Goal: Obtain resource: Download file/media

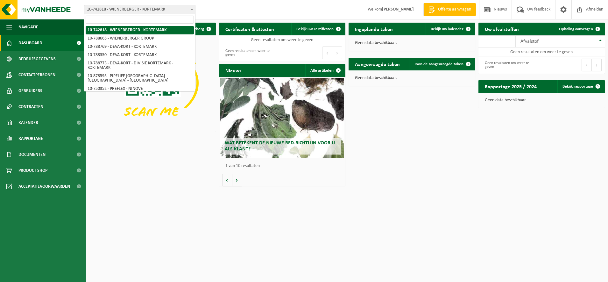
click at [192, 10] on b at bounding box center [192, 10] width 3 height 2
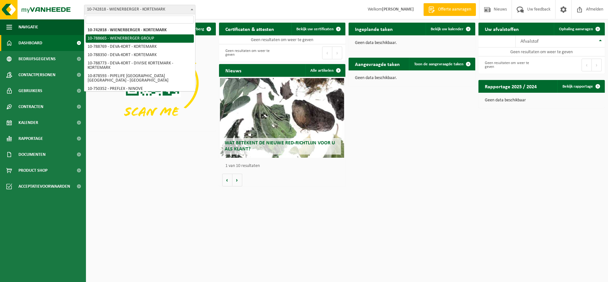
select select "29548"
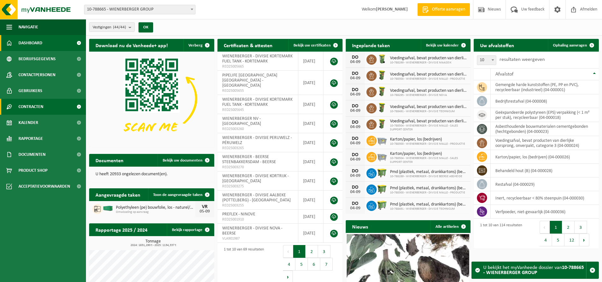
click at [31, 108] on span "Contracten" at bounding box center [30, 107] width 25 height 16
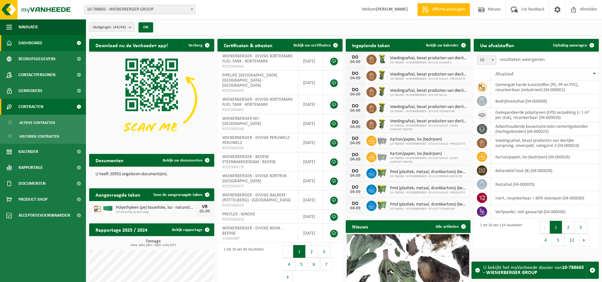
click at [31, 108] on span "Contracten" at bounding box center [30, 107] width 25 height 16
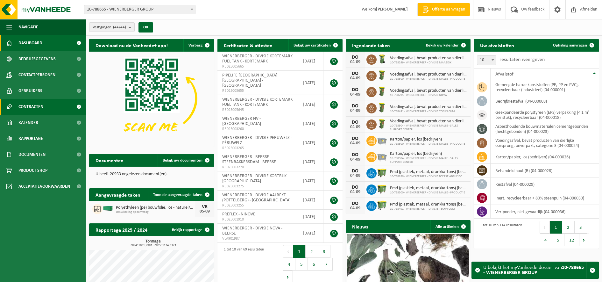
click at [31, 106] on span "Contracten" at bounding box center [30, 107] width 25 height 16
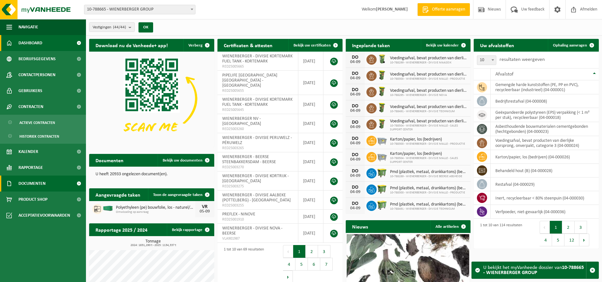
click at [36, 184] on span "Documenten" at bounding box center [31, 183] width 27 height 16
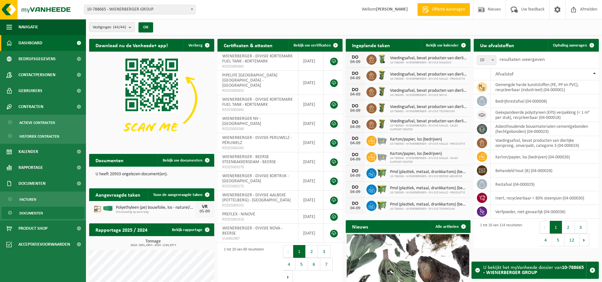
click at [41, 214] on span "Documenten" at bounding box center [31, 213] width 24 height 12
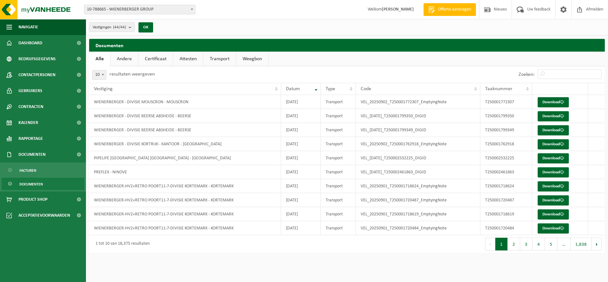
click at [156, 59] on link "Certificaat" at bounding box center [155, 59] width 34 height 15
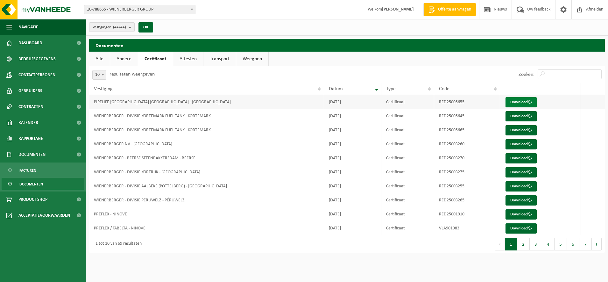
click at [517, 101] on link "Download" at bounding box center [520, 102] width 31 height 10
click at [189, 59] on link "Attesten" at bounding box center [188, 59] width 30 height 15
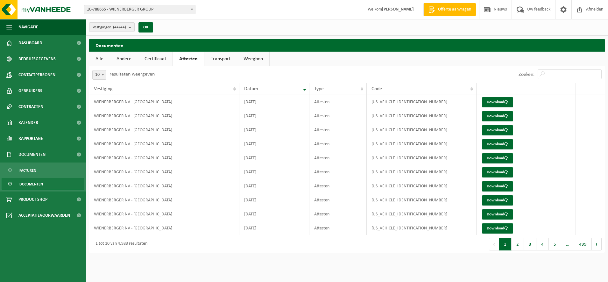
click at [154, 59] on link "Certificaat" at bounding box center [155, 59] width 34 height 15
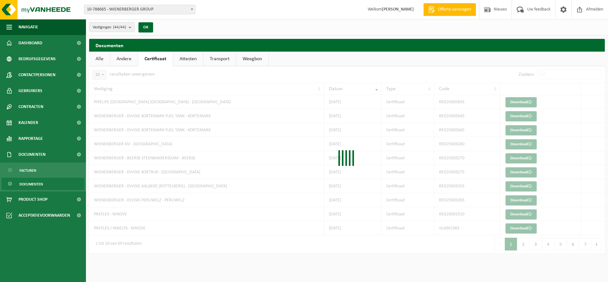
click at [154, 59] on link "Certificaat" at bounding box center [155, 59] width 35 height 15
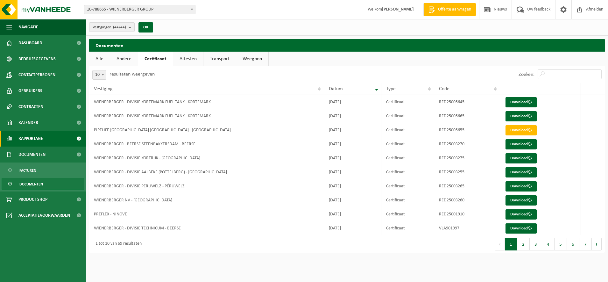
click at [30, 138] on span "Rapportage" at bounding box center [30, 138] width 24 height 16
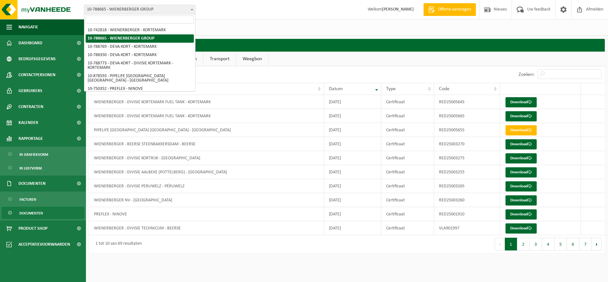
click at [193, 6] on span at bounding box center [192, 9] width 6 height 8
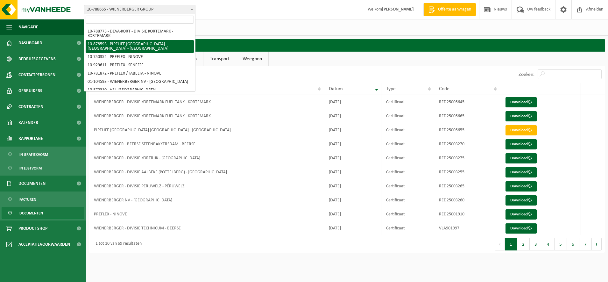
scroll to position [80, 0]
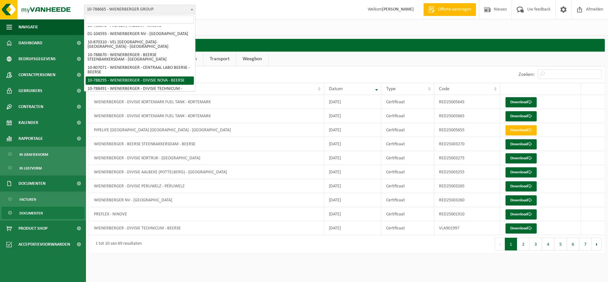
select select "29149"
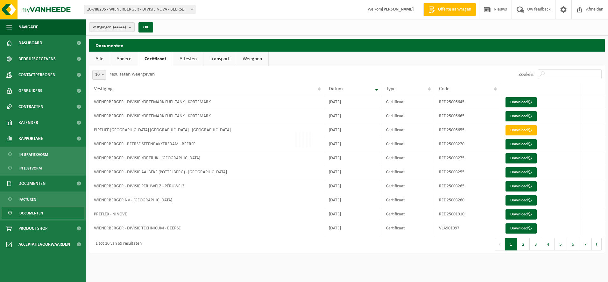
click at [155, 77] on div "Even geduld. Door de grote hoeveelheid gegevens duurt het laden even." at bounding box center [304, 141] width 608 height 282
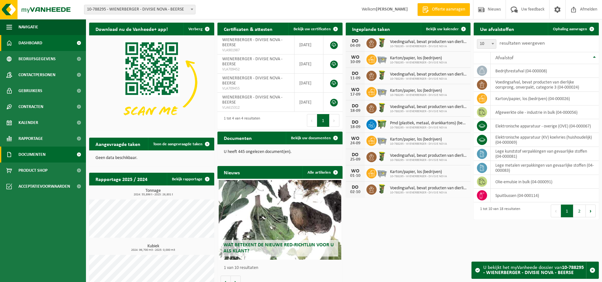
click at [21, 154] on span "Documenten" at bounding box center [31, 154] width 27 height 16
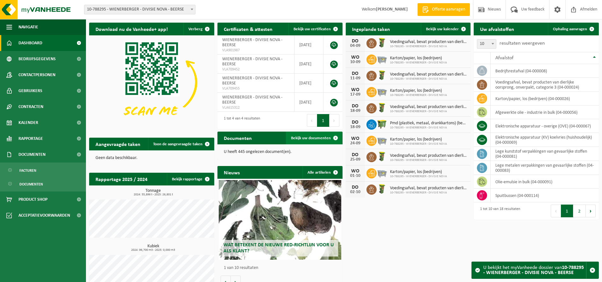
click at [307, 139] on span "Bekijk uw documenten" at bounding box center [311, 138] width 40 height 4
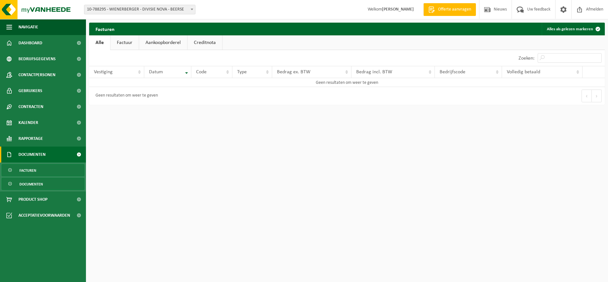
click at [31, 184] on span "Documenten" at bounding box center [31, 184] width 24 height 12
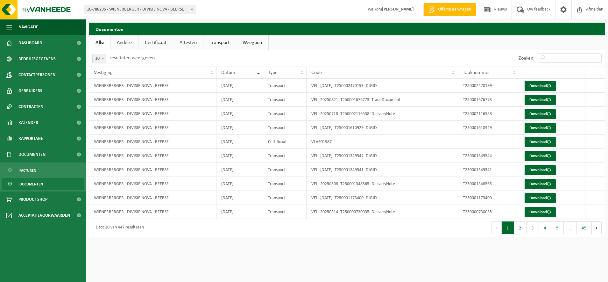
click at [160, 41] on link "Certificaat" at bounding box center [155, 42] width 34 height 15
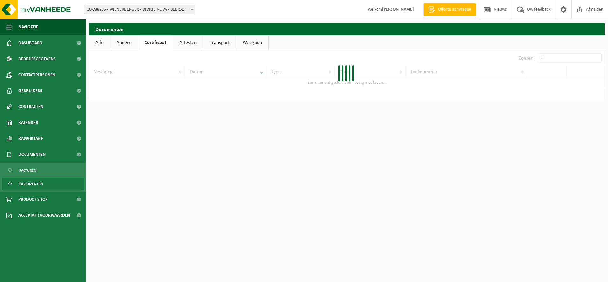
click at [160, 41] on link "Certificaat" at bounding box center [155, 42] width 35 height 15
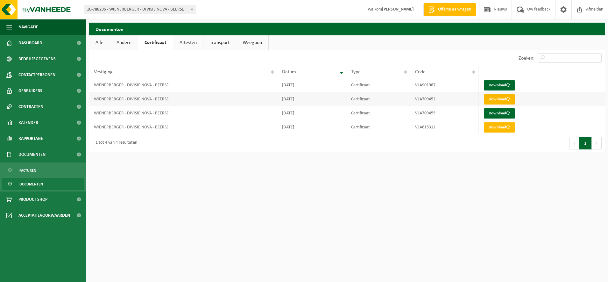
click at [496, 100] on link "Download" at bounding box center [499, 99] width 31 height 10
click at [494, 128] on link "Download" at bounding box center [499, 127] width 31 height 10
click at [402, 172] on html "Vestiging: 10-742818 - [GEOGRAPHIC_DATA] - KORTEMARK 10-788665 - WIENERBERGER G…" at bounding box center [304, 141] width 608 height 282
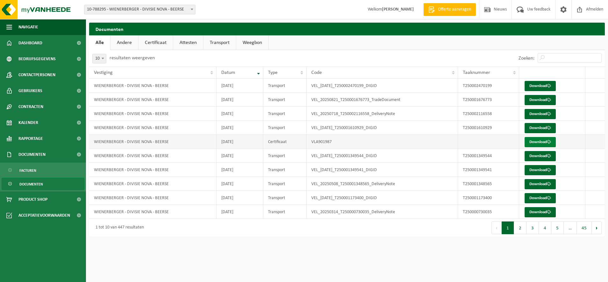
click at [536, 140] on link "Download" at bounding box center [539, 142] width 31 height 10
click at [192, 7] on span at bounding box center [192, 9] width 6 height 8
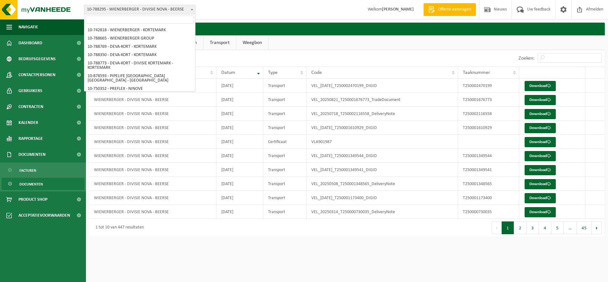
scroll to position [109, 0]
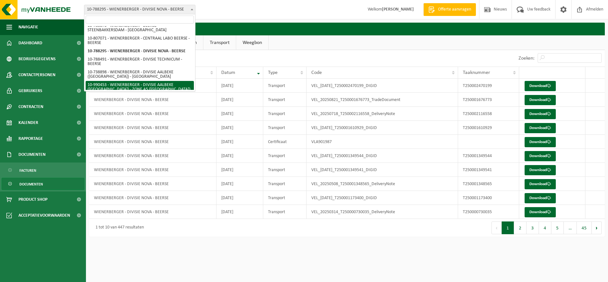
select select "169129"
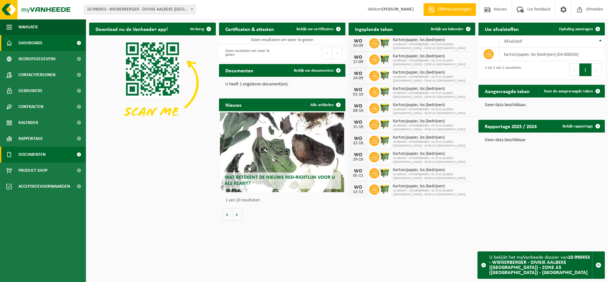
click at [38, 154] on span "Documenten" at bounding box center [31, 154] width 27 height 16
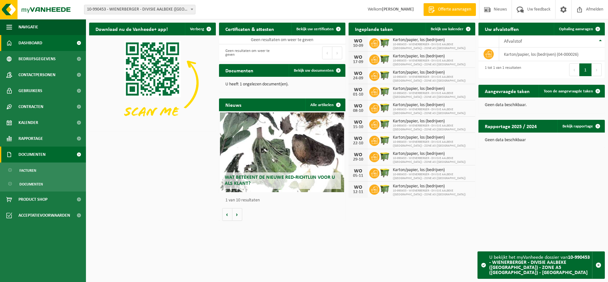
click at [38, 154] on span "Documenten" at bounding box center [31, 154] width 27 height 16
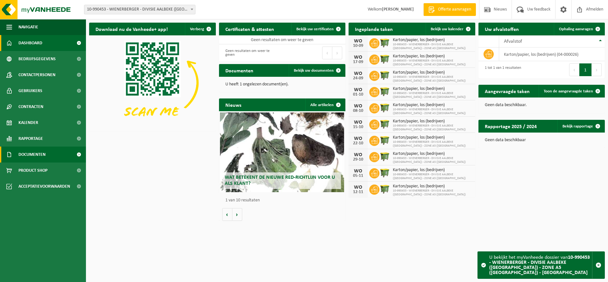
click at [43, 154] on span "Documenten" at bounding box center [31, 154] width 27 height 16
click at [43, 155] on span "Documenten" at bounding box center [31, 154] width 27 height 16
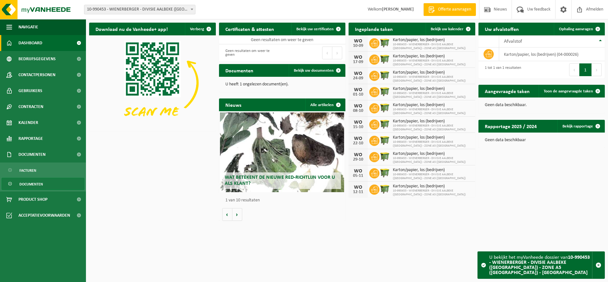
click at [45, 185] on link "Documenten" at bounding box center [43, 184] width 83 height 12
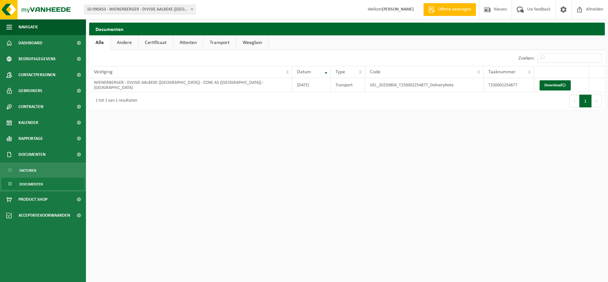
click at [159, 40] on link "Certificaat" at bounding box center [155, 42] width 34 height 15
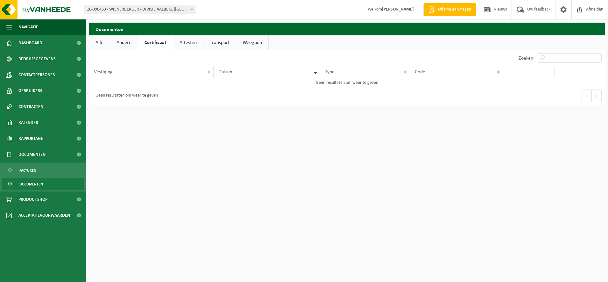
click at [159, 40] on link "Certificaat" at bounding box center [155, 42] width 35 height 15
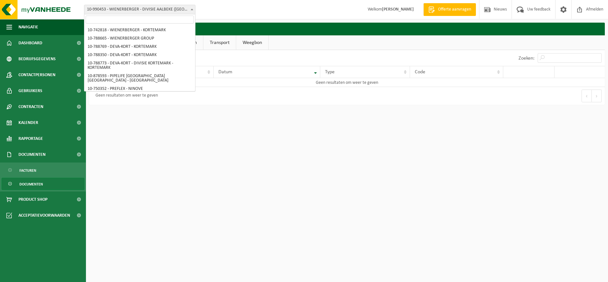
click at [191, 9] on b at bounding box center [192, 10] width 3 height 2
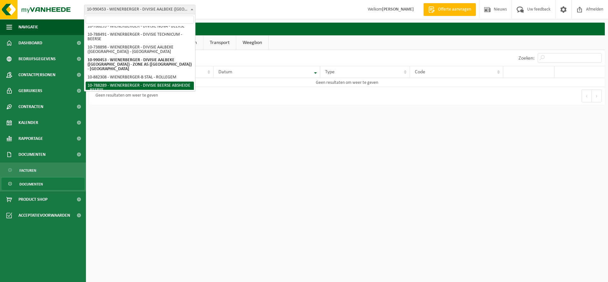
select select "29139"
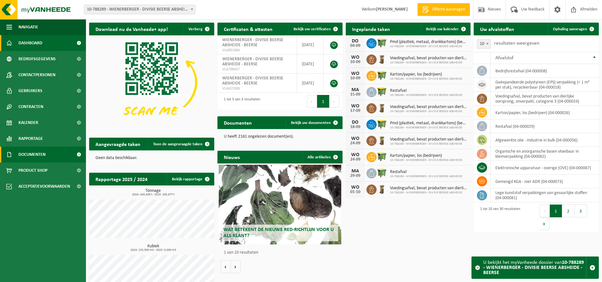
click at [26, 155] on span "Documenten" at bounding box center [31, 154] width 27 height 16
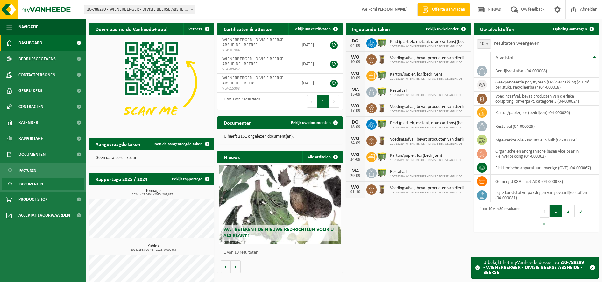
click at [42, 183] on span "Documenten" at bounding box center [31, 184] width 24 height 12
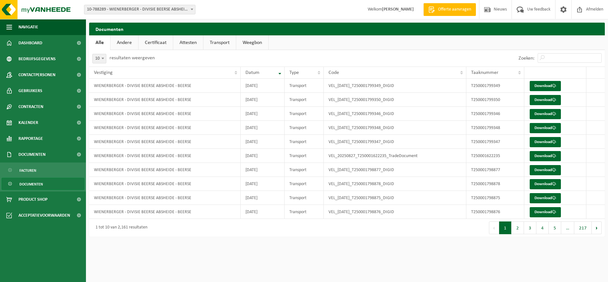
click at [158, 40] on link "Certificaat" at bounding box center [155, 42] width 34 height 15
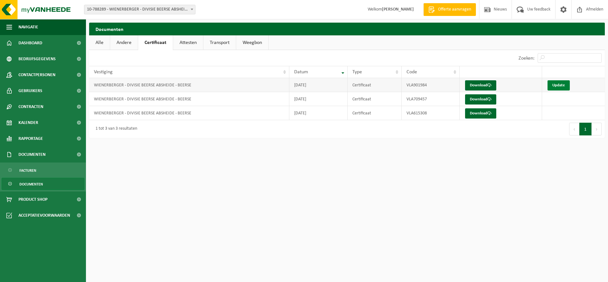
click at [560, 86] on link "Update" at bounding box center [558, 85] width 22 height 10
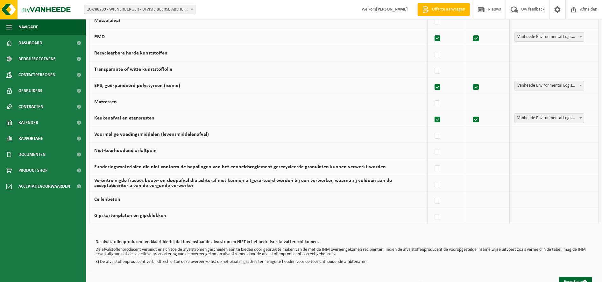
scroll to position [378, 0]
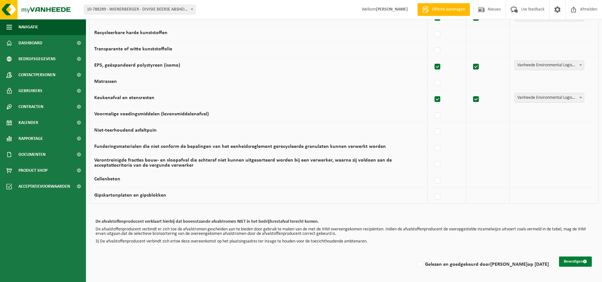
click at [570, 261] on button "Bevestigen" at bounding box center [575, 261] width 33 height 10
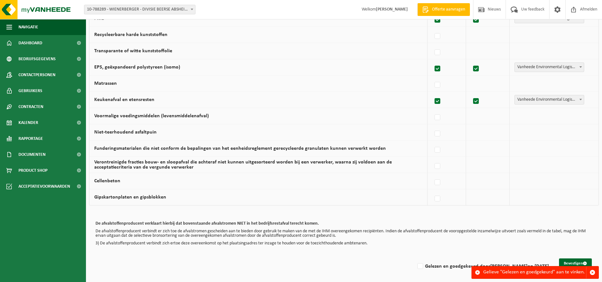
scroll to position [378, 0]
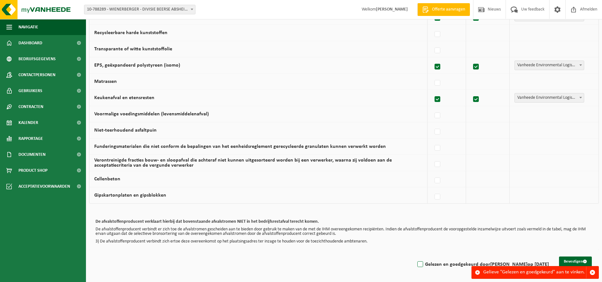
click at [427, 262] on label "Gelezen en goedgekeurd door [PERSON_NAME] op [DATE]" at bounding box center [482, 264] width 133 height 10
click at [415, 256] on input "Gelezen en goedgekeurd door [PERSON_NAME] op [DATE]" at bounding box center [415, 256] width 0 height 0
checkbox input "true"
click at [566, 261] on button "Bevestigen" at bounding box center [575, 261] width 33 height 10
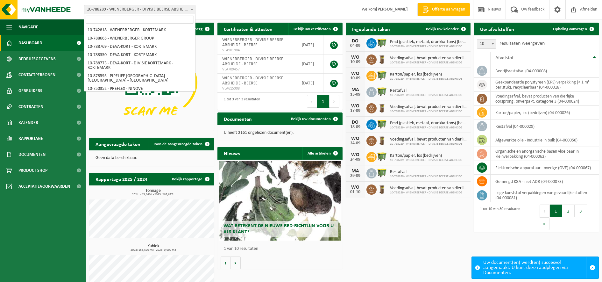
click at [191, 9] on b at bounding box center [192, 10] width 3 height 2
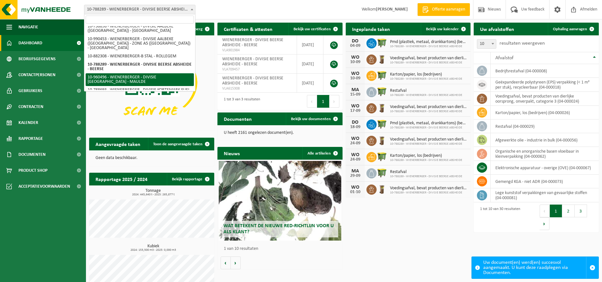
select select "149445"
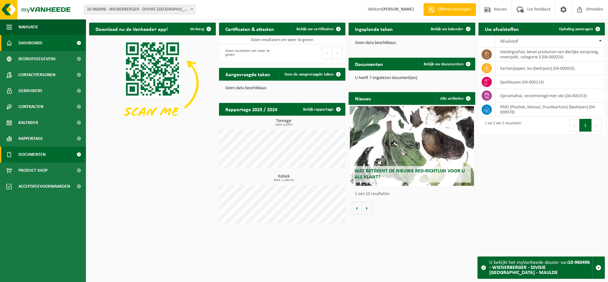
click at [38, 155] on span "Documenten" at bounding box center [31, 154] width 27 height 16
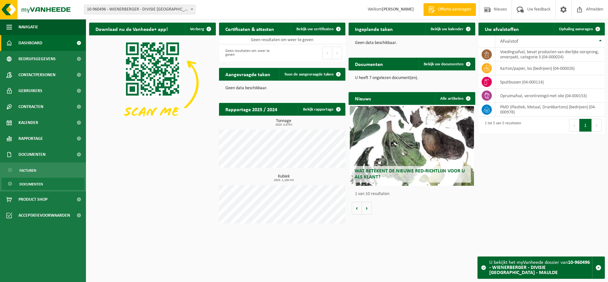
click at [49, 185] on link "Documenten" at bounding box center [43, 184] width 83 height 12
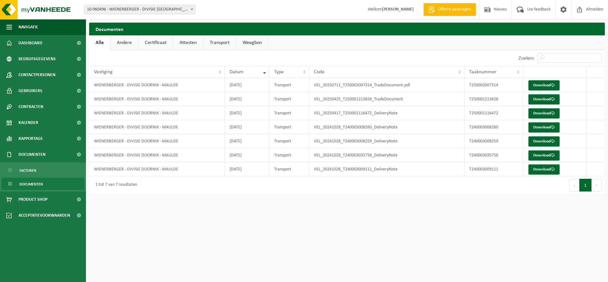
click at [159, 42] on link "Certificaat" at bounding box center [155, 42] width 34 height 15
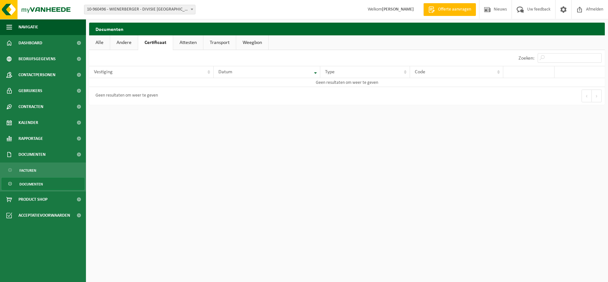
click at [178, 41] on link "Attesten" at bounding box center [188, 42] width 30 height 15
click at [155, 42] on link "Certificaat" at bounding box center [155, 42] width 34 height 15
click at [39, 181] on span "Documenten" at bounding box center [31, 184] width 24 height 12
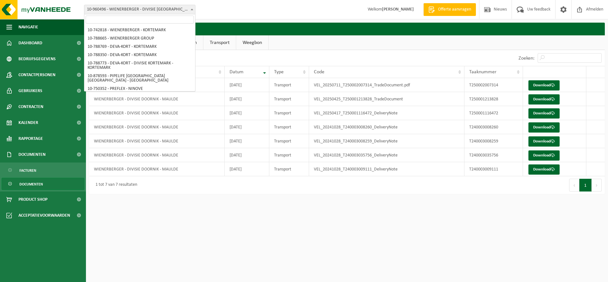
click at [192, 8] on span at bounding box center [192, 9] width 6 height 8
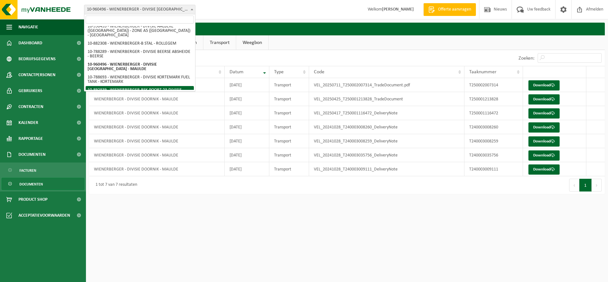
select select "115498"
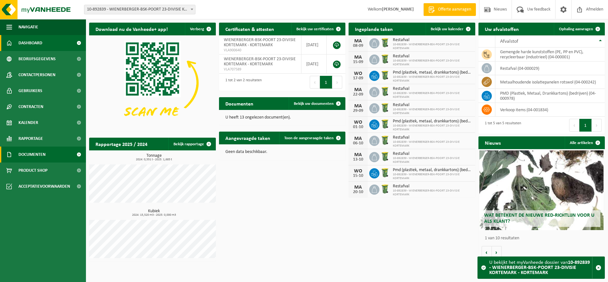
click at [27, 152] on span "Documenten" at bounding box center [31, 154] width 27 height 16
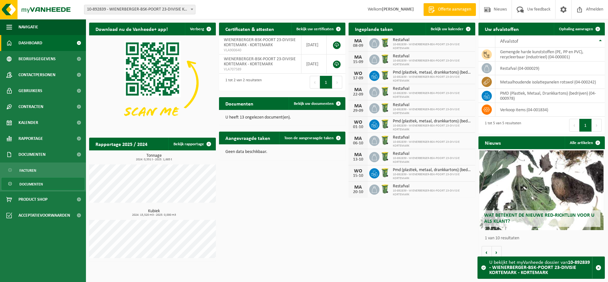
click at [31, 184] on span "Documenten" at bounding box center [31, 184] width 24 height 12
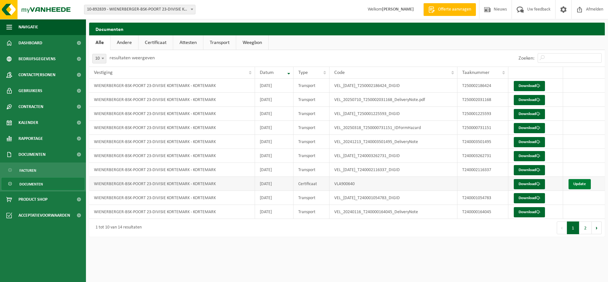
click at [575, 184] on link "Update" at bounding box center [579, 184] width 22 height 10
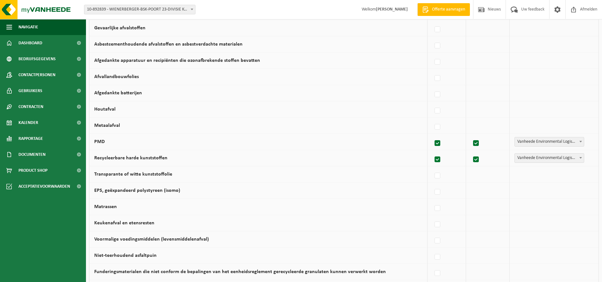
scroll to position [378, 0]
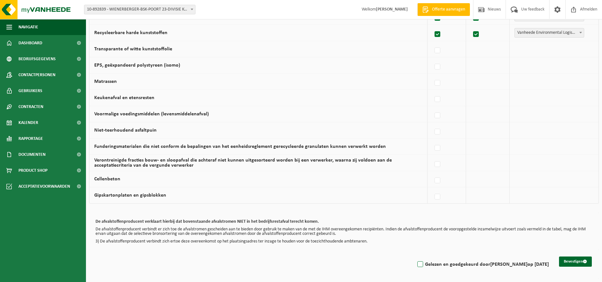
click at [427, 263] on label "Gelezen en goedgekeurd door ELS BULCKE op 04/09/25" at bounding box center [482, 264] width 133 height 10
click at [415, 256] on input "Gelezen en goedgekeurd door ELS BULCKE op 04/09/25" at bounding box center [415, 256] width 0 height 0
checkbox input "true"
click at [567, 261] on button "Bevestigen" at bounding box center [575, 261] width 33 height 10
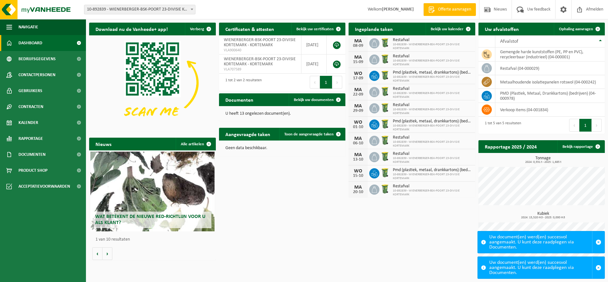
click at [192, 9] on b at bounding box center [192, 10] width 3 height 2
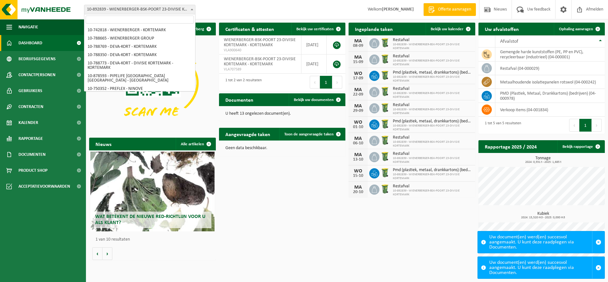
click at [192, 9] on b at bounding box center [192, 10] width 3 height 2
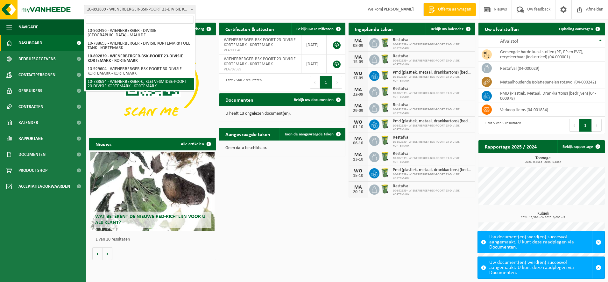
select select "29232"
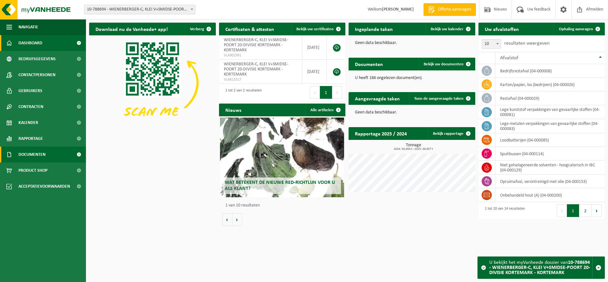
click at [42, 155] on span "Documenten" at bounding box center [31, 154] width 27 height 16
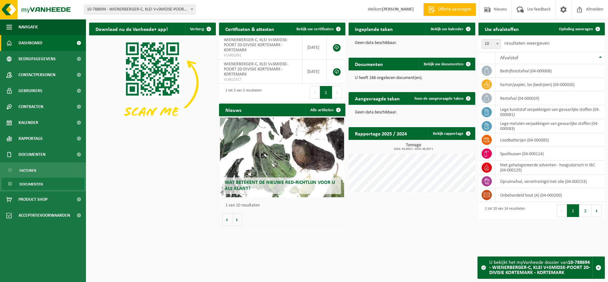
click at [43, 185] on link "Documenten" at bounding box center [43, 184] width 83 height 12
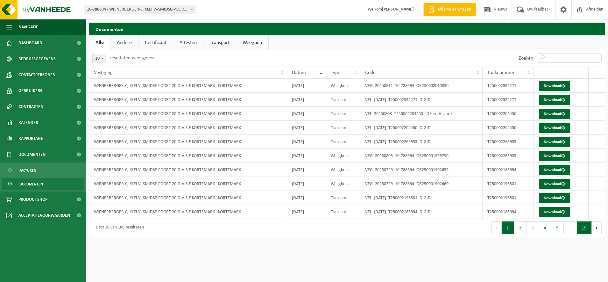
click at [579, 228] on button "19" at bounding box center [584, 227] width 15 height 13
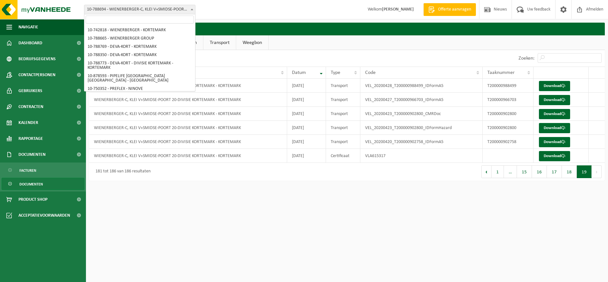
click at [192, 8] on span at bounding box center [192, 9] width 6 height 8
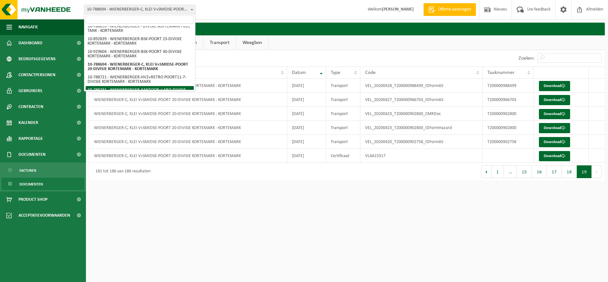
select select "29496"
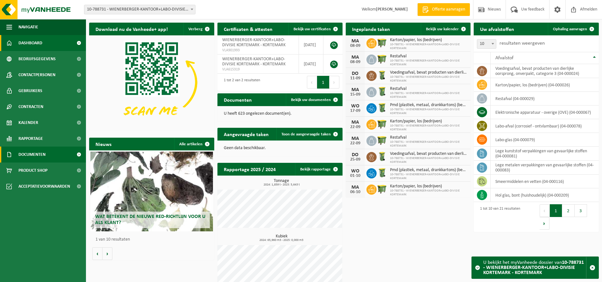
click at [37, 153] on span "Documenten" at bounding box center [31, 154] width 27 height 16
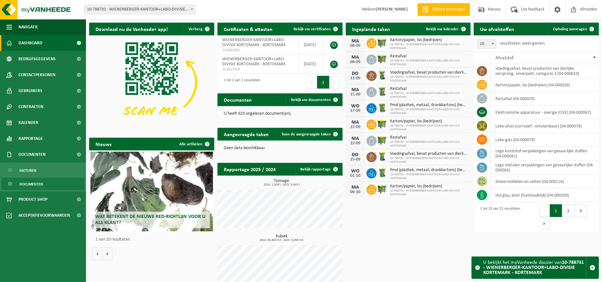
click at [44, 182] on link "Documenten" at bounding box center [43, 184] width 83 height 12
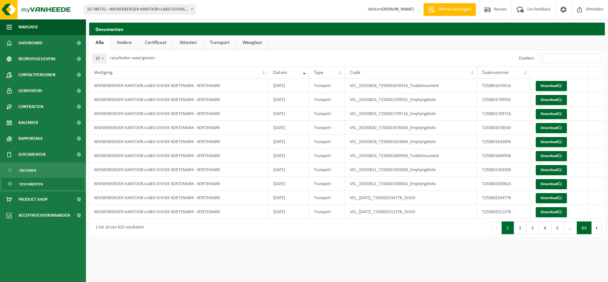
click at [584, 228] on button "63" at bounding box center [584, 227] width 15 height 13
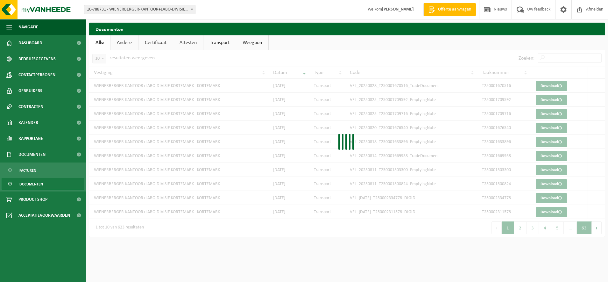
click at [584, 228] on html "Vestiging: 10-742818 - WIENERBERGER - KORTEMARK 10-788665 - WIENERBERGER GROUP …" at bounding box center [304, 141] width 608 height 282
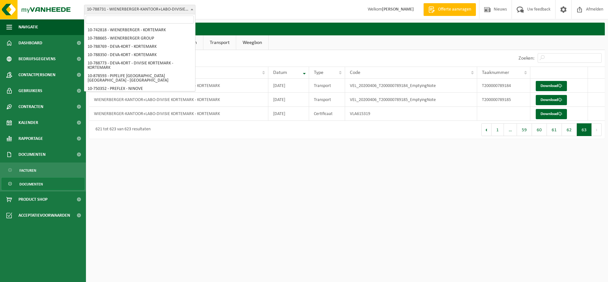
click at [193, 8] on span at bounding box center [192, 9] width 6 height 8
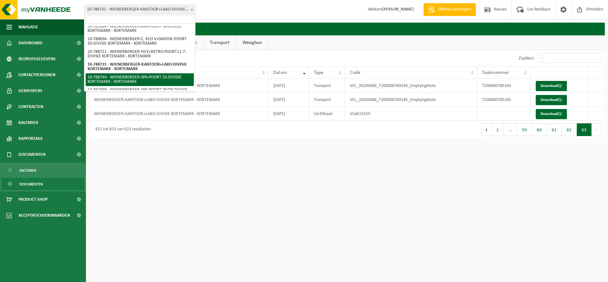
select select "29498"
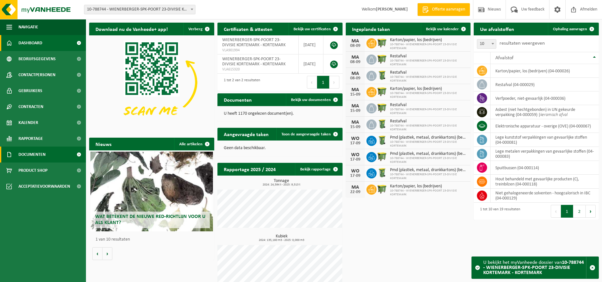
click at [31, 152] on span "Documenten" at bounding box center [31, 154] width 27 height 16
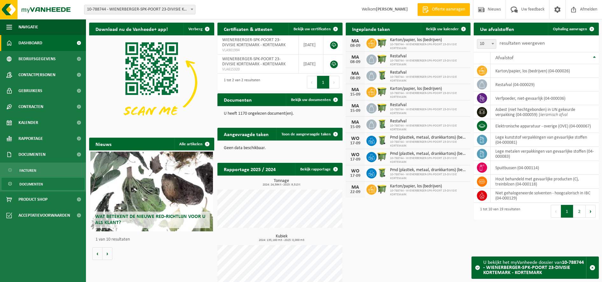
click at [39, 184] on span "Documenten" at bounding box center [31, 184] width 24 height 12
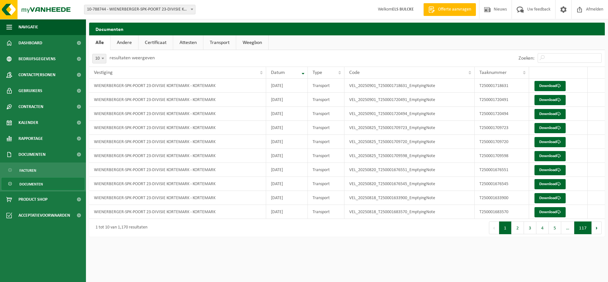
click at [582, 226] on button "117" at bounding box center [582, 227] width 17 height 13
click at [193, 9] on span at bounding box center [192, 9] width 6 height 8
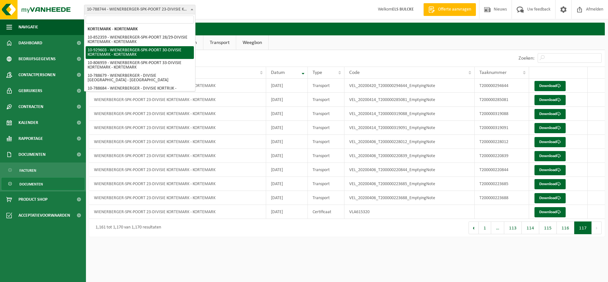
scroll to position [336, 0]
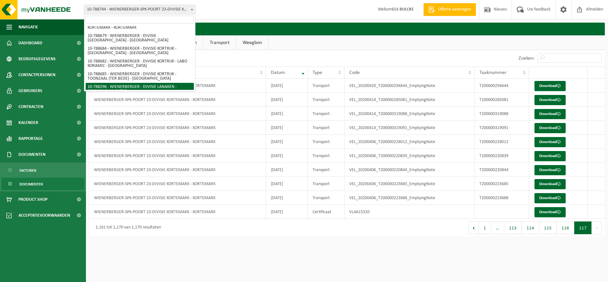
select select "29141"
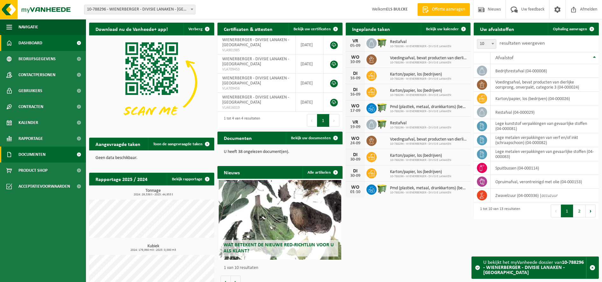
click at [52, 154] on link "Documenten" at bounding box center [43, 154] width 86 height 16
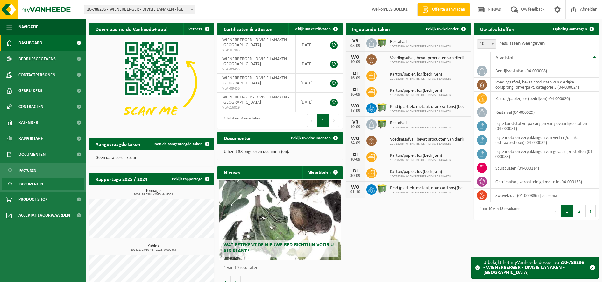
click at [40, 185] on span "Documenten" at bounding box center [31, 184] width 24 height 12
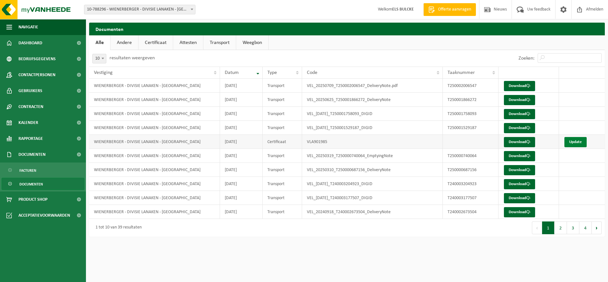
click at [576, 143] on link "Update" at bounding box center [575, 142] width 22 height 10
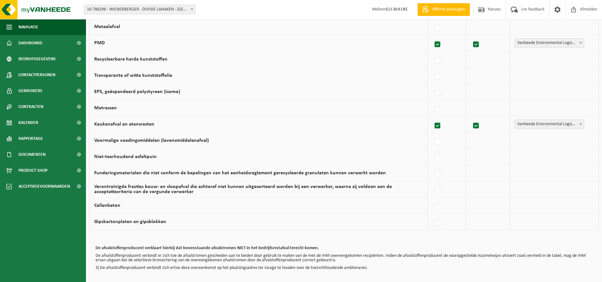
scroll to position [378, 0]
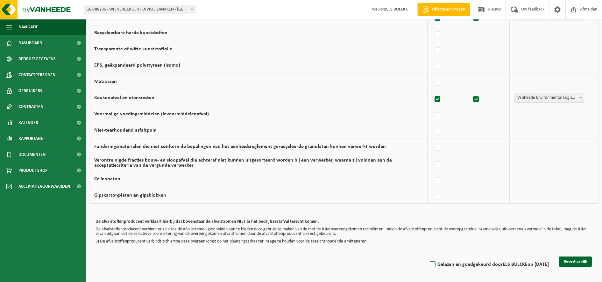
click at [428, 264] on label "Gelezen en goedgekeurd door [PERSON_NAME] op [DATE]" at bounding box center [488, 264] width 120 height 10
click at [427, 256] on input "Gelezen en goedgekeurd door [PERSON_NAME] op [DATE]" at bounding box center [427, 256] width 0 height 0
click at [428, 264] on label "Gelezen en goedgekeurd door [PERSON_NAME] op [DATE]" at bounding box center [488, 264] width 120 height 10
click at [427, 256] on input "Gelezen en goedgekeurd door [PERSON_NAME] op [DATE]" at bounding box center [427, 256] width 0 height 0
click at [428, 262] on label "Gelezen en goedgekeurd door [PERSON_NAME] op [DATE]" at bounding box center [488, 264] width 120 height 10
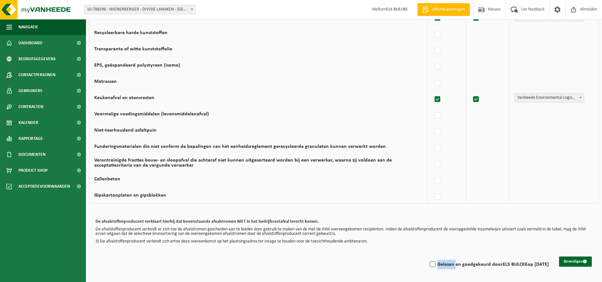
click at [427, 256] on input "Gelezen en goedgekeurd door [PERSON_NAME] op [DATE]" at bounding box center [427, 256] width 0 height 0
checkbox input "true"
click at [580, 261] on button "Bevestigen" at bounding box center [575, 261] width 33 height 10
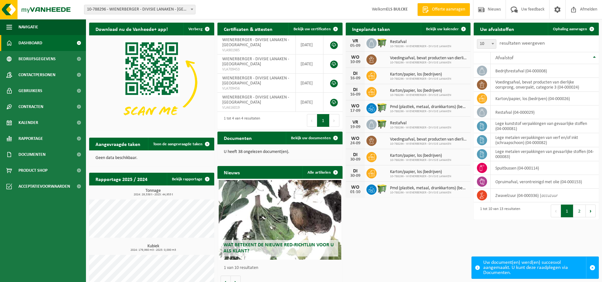
click at [192, 9] on b at bounding box center [192, 10] width 3 height 2
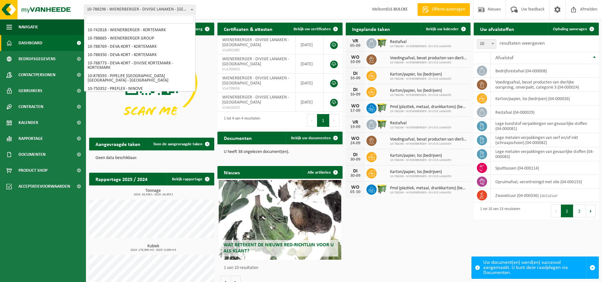
scroll to position [358, 0]
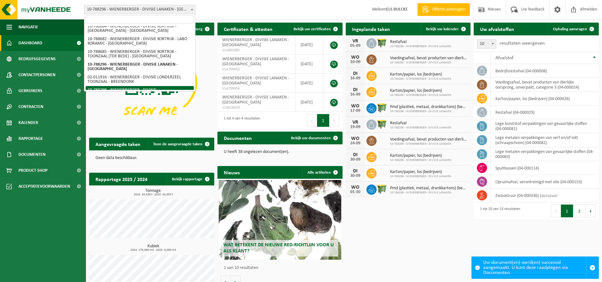
select select "29142"
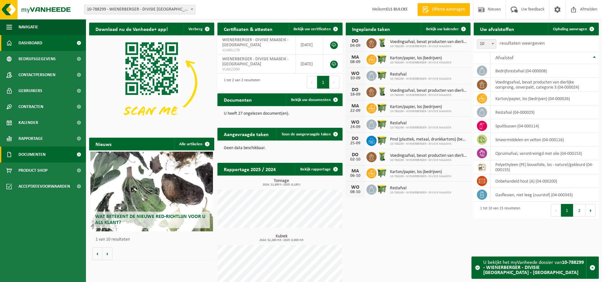
click at [43, 155] on span "Documenten" at bounding box center [31, 154] width 27 height 16
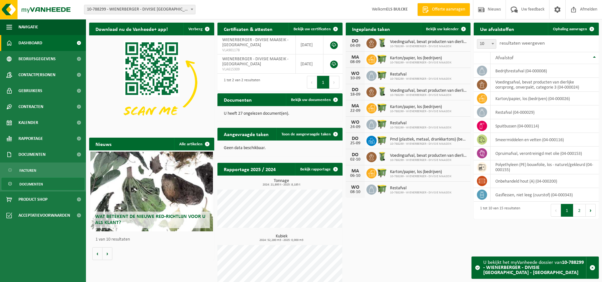
click at [38, 182] on span "Documenten" at bounding box center [31, 184] width 24 height 12
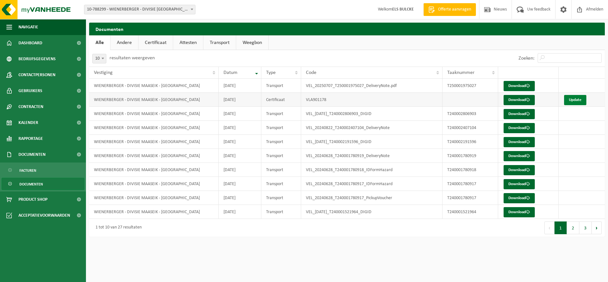
click at [575, 99] on link "Update" at bounding box center [575, 100] width 22 height 10
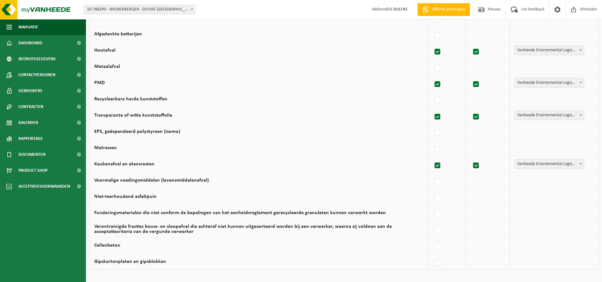
scroll to position [378, 0]
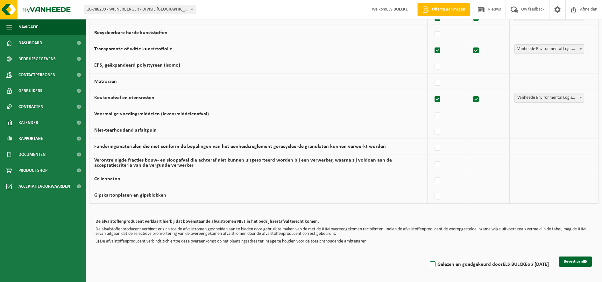
click at [428, 266] on label "Gelezen en goedgekeurd door ELS BULCKE op 04/09/25" at bounding box center [488, 264] width 120 height 10
click at [427, 256] on input "Gelezen en goedgekeurd door ELS BULCKE op 04/09/25" at bounding box center [427, 256] width 0 height 0
checkbox input "true"
click at [574, 258] on button "Bevestigen" at bounding box center [575, 261] width 33 height 10
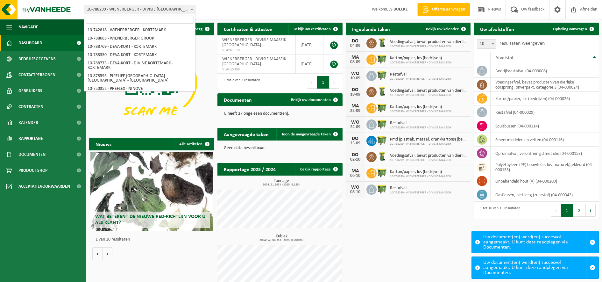
click at [191, 7] on span at bounding box center [192, 9] width 6 height 8
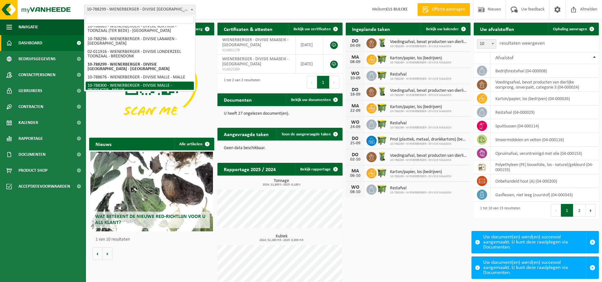
select select "29143"
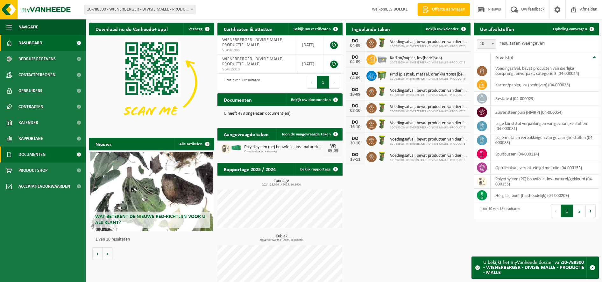
click at [39, 155] on span "Documenten" at bounding box center [31, 154] width 27 height 16
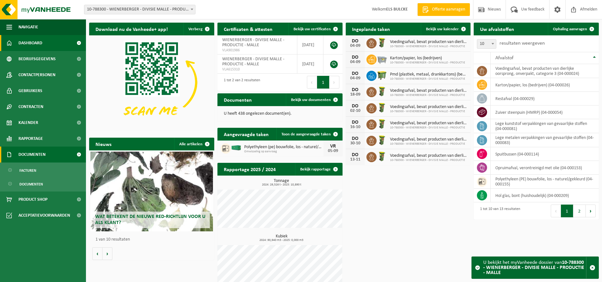
click at [39, 155] on span "Documenten" at bounding box center [31, 154] width 27 height 16
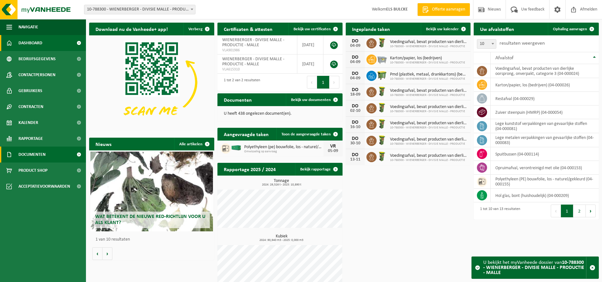
click at [39, 155] on span "Documenten" at bounding box center [31, 154] width 27 height 16
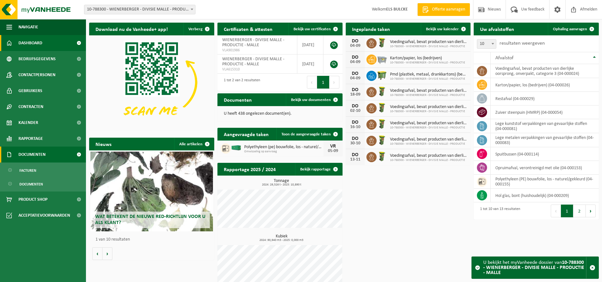
click at [39, 155] on span "Documenten" at bounding box center [31, 154] width 27 height 16
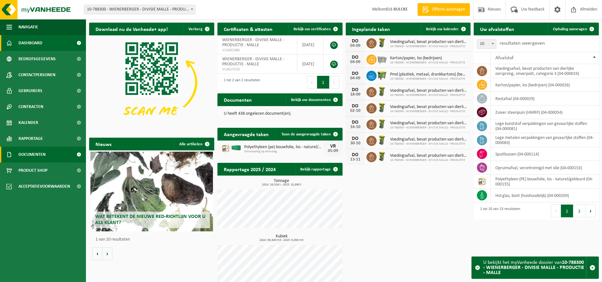
click at [55, 155] on link "Documenten" at bounding box center [43, 154] width 86 height 16
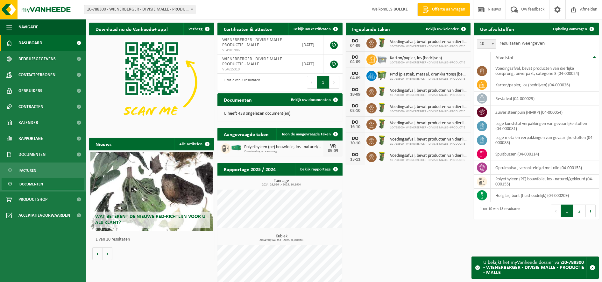
click at [41, 181] on span "Documenten" at bounding box center [31, 184] width 24 height 12
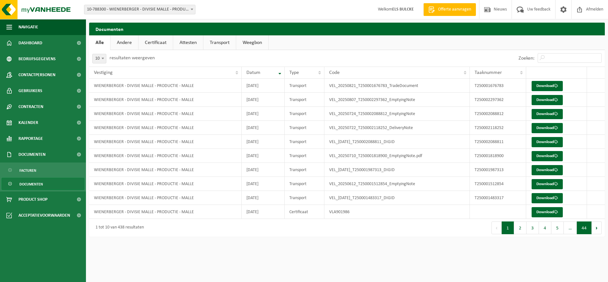
click at [587, 226] on button "44" at bounding box center [584, 227] width 15 height 13
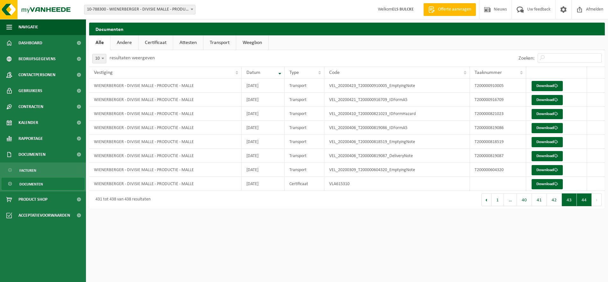
click at [566, 201] on button "43" at bounding box center [569, 199] width 15 height 13
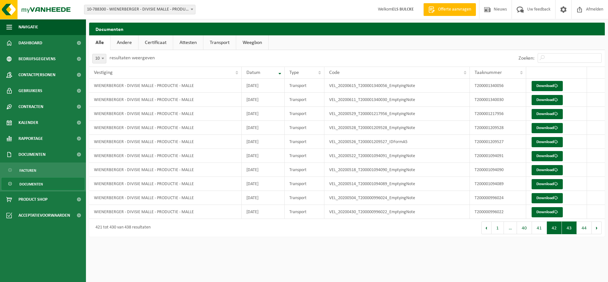
click at [554, 229] on button "42" at bounding box center [554, 227] width 15 height 13
click at [0, 0] on div at bounding box center [0, 0] width 0 height 0
drag, startPoint x: 554, startPoint y: 229, endPoint x: 540, endPoint y: 228, distance: 13.7
click at [540, 228] on button "41" at bounding box center [539, 227] width 15 height 13
click at [527, 230] on button "40" at bounding box center [524, 227] width 15 height 13
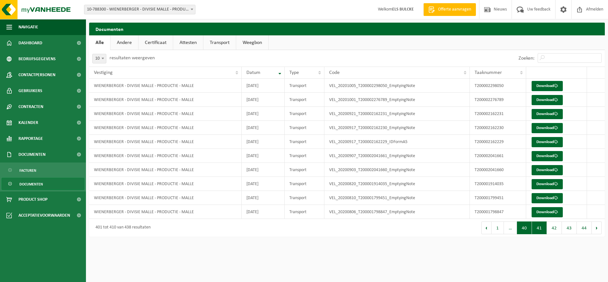
click at [527, 230] on div "10 25 50 100 10 resultaten weergeven Zoeken: Vestiging Datum Type Code Taaknumm…" at bounding box center [346, 143] width 515 height 186
drag, startPoint x: 527, startPoint y: 230, endPoint x: 498, endPoint y: 227, distance: 28.8
click at [498, 227] on button "1" at bounding box center [499, 227] width 12 height 13
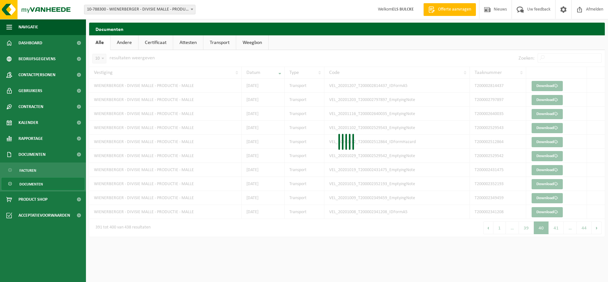
click at [498, 227] on div at bounding box center [346, 143] width 515 height 186
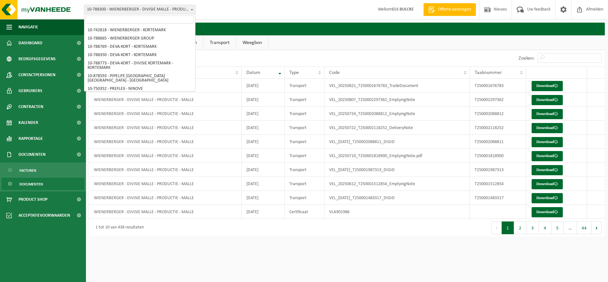
click at [192, 9] on b at bounding box center [192, 10] width 3 height 2
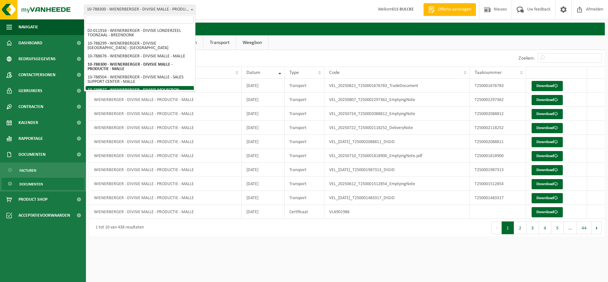
select select "29119"
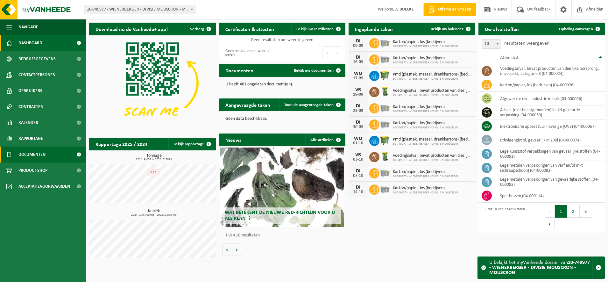
click at [37, 157] on span "Documenten" at bounding box center [31, 154] width 27 height 16
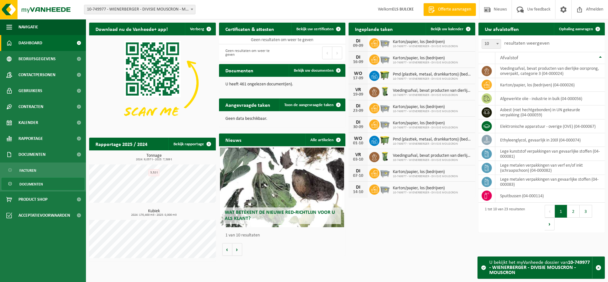
click at [39, 184] on span "Documenten" at bounding box center [31, 184] width 24 height 12
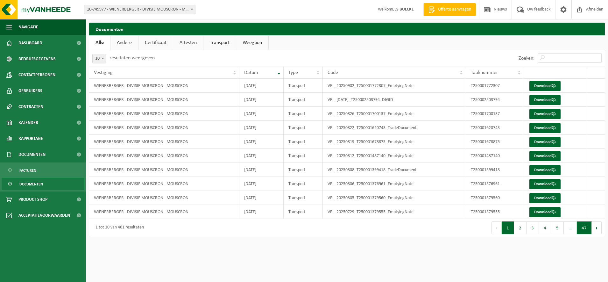
click at [581, 226] on button "47" at bounding box center [584, 227] width 15 height 13
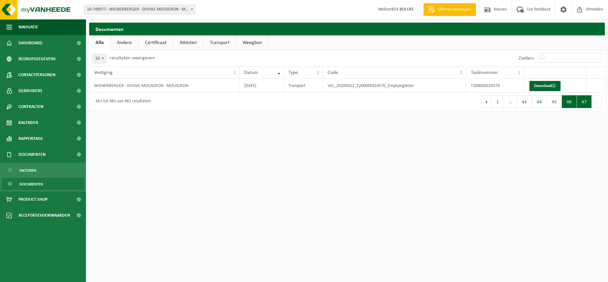
click at [569, 99] on button "46" at bounding box center [569, 101] width 15 height 13
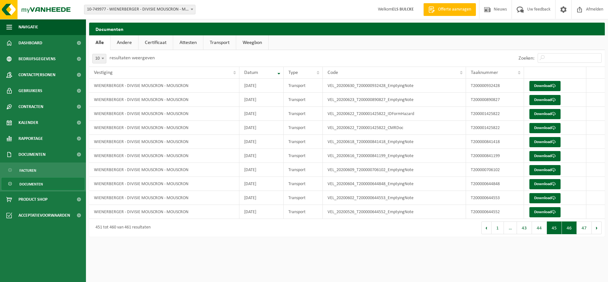
click at [550, 225] on button "45" at bounding box center [554, 227] width 15 height 13
click at [542, 228] on button "44" at bounding box center [539, 227] width 15 height 13
click at [528, 229] on button "43" at bounding box center [524, 227] width 15 height 13
click at [511, 226] on span "…" at bounding box center [512, 227] width 13 height 13
click at [522, 228] on button "42" at bounding box center [526, 227] width 15 height 13
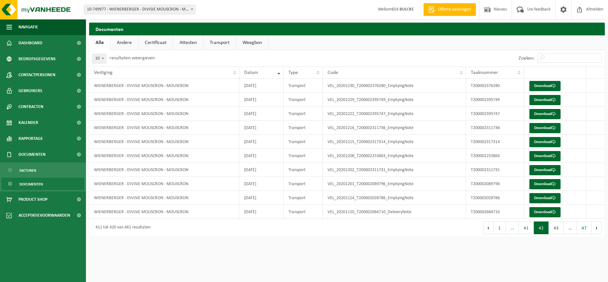
click at [191, 9] on b at bounding box center [192, 10] width 3 height 2
click at [193, 8] on span at bounding box center [192, 9] width 6 height 8
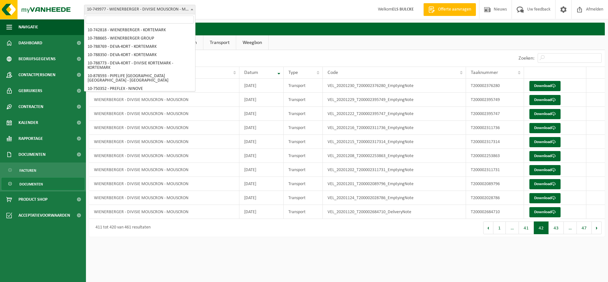
click at [193, 8] on span at bounding box center [192, 9] width 6 height 8
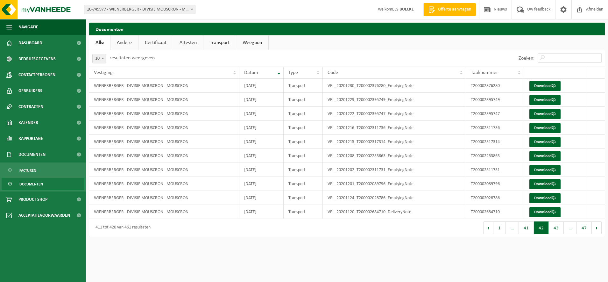
click at [191, 8] on span at bounding box center [192, 9] width 6 height 8
click at [192, 8] on span at bounding box center [192, 9] width 6 height 8
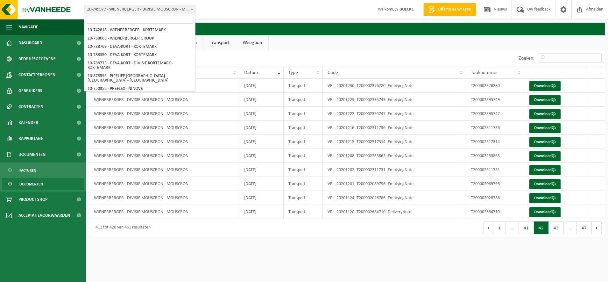
scroll to position [438, 0]
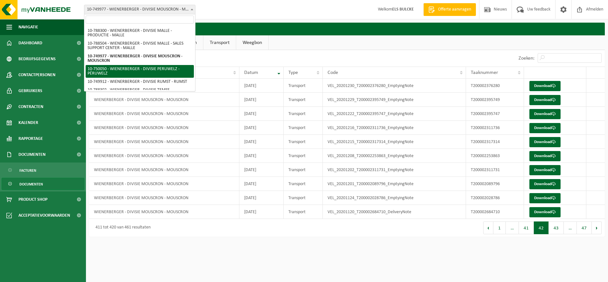
select select "29120"
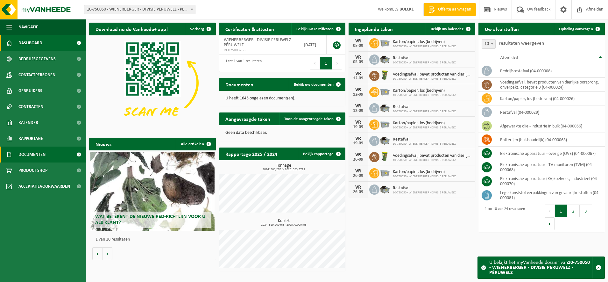
click at [34, 153] on span "Documenten" at bounding box center [31, 154] width 27 height 16
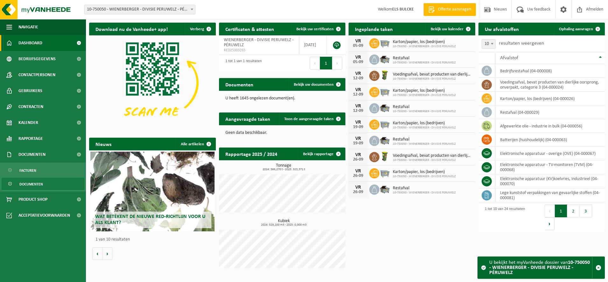
click at [29, 186] on span "Documenten" at bounding box center [31, 184] width 24 height 12
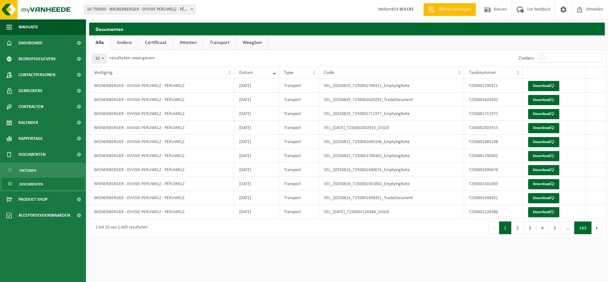
click at [581, 227] on button "165" at bounding box center [582, 227] width 17 height 13
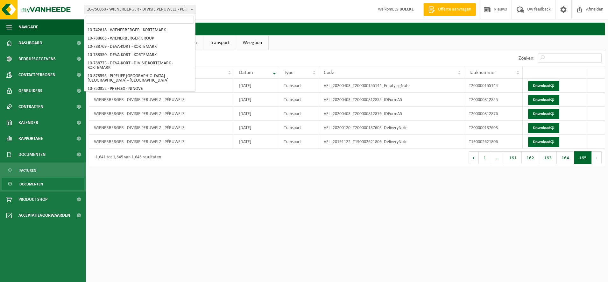
scroll to position [443, 0]
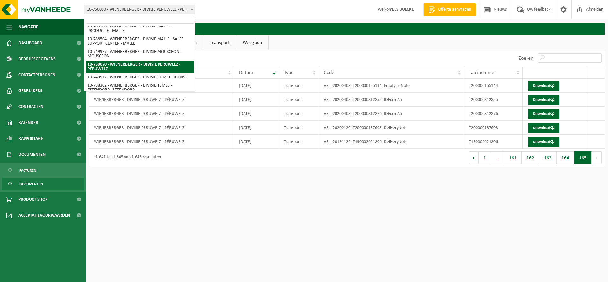
click at [191, 9] on b at bounding box center [192, 10] width 3 height 2
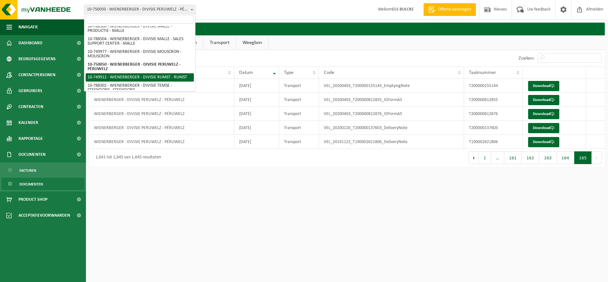
select select "29118"
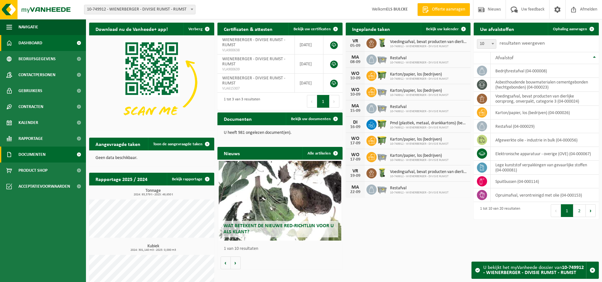
click at [42, 153] on span "Documenten" at bounding box center [31, 154] width 27 height 16
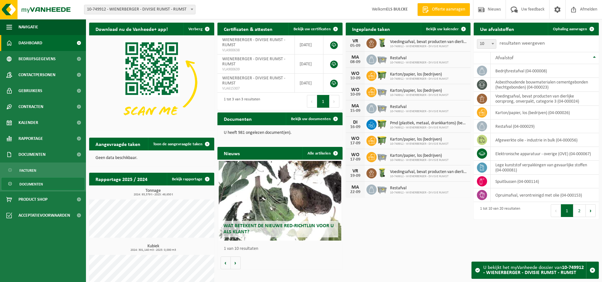
click at [34, 182] on span "Documenten" at bounding box center [31, 184] width 24 height 12
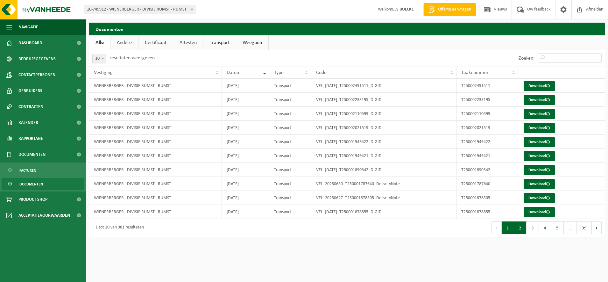
click at [520, 226] on button "2" at bounding box center [520, 227] width 12 height 13
click at [530, 224] on button "3" at bounding box center [532, 227] width 12 height 13
click at [544, 224] on button "4" at bounding box center [545, 227] width 12 height 13
click at [557, 227] on button "5" at bounding box center [557, 227] width 12 height 13
click at [583, 227] on button "99" at bounding box center [584, 227] width 15 height 13
